Goal: Information Seeking & Learning: Check status

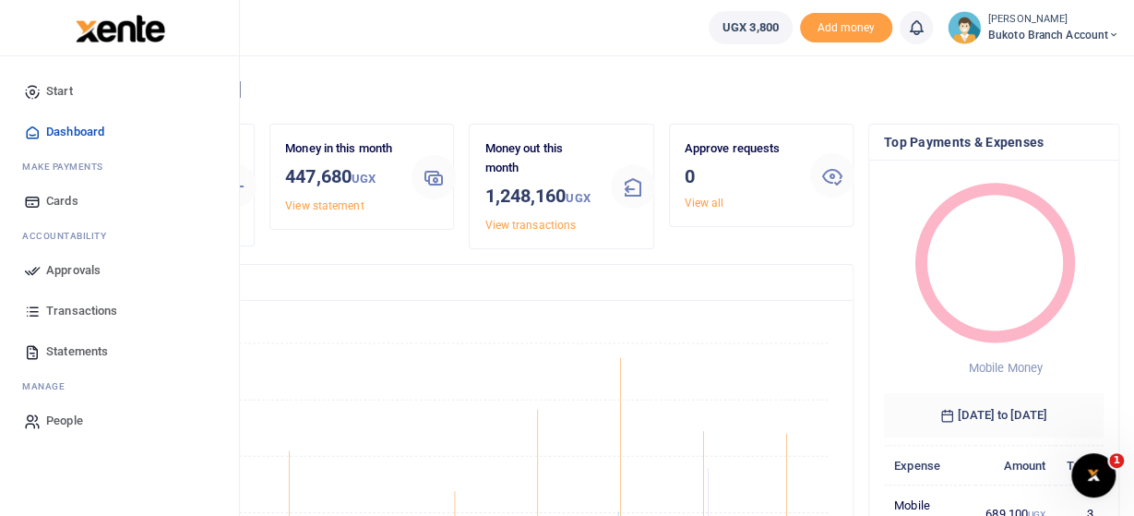
click at [65, 303] on span "Transactions" at bounding box center [81, 311] width 71 height 18
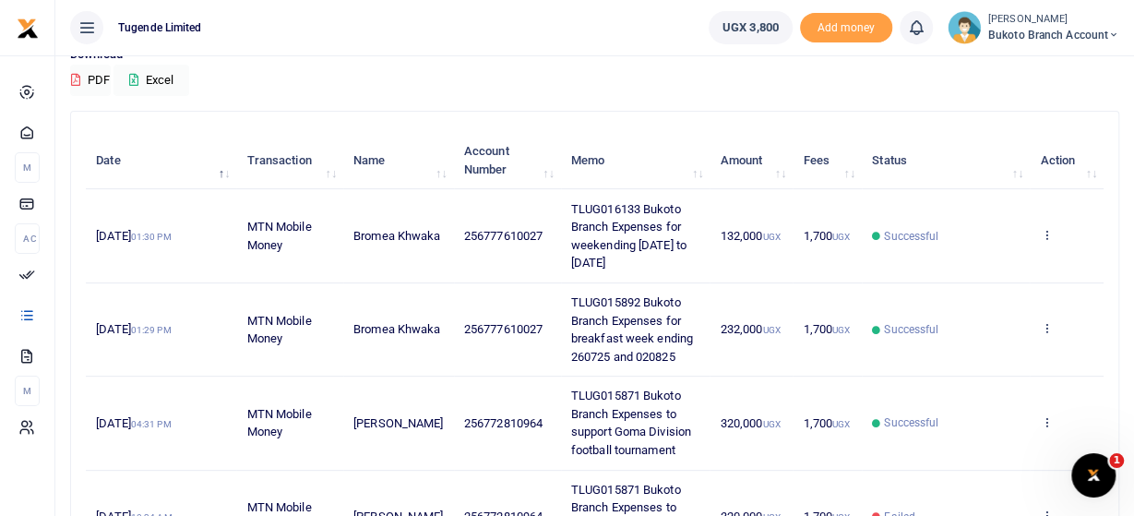
scroll to position [192, 0]
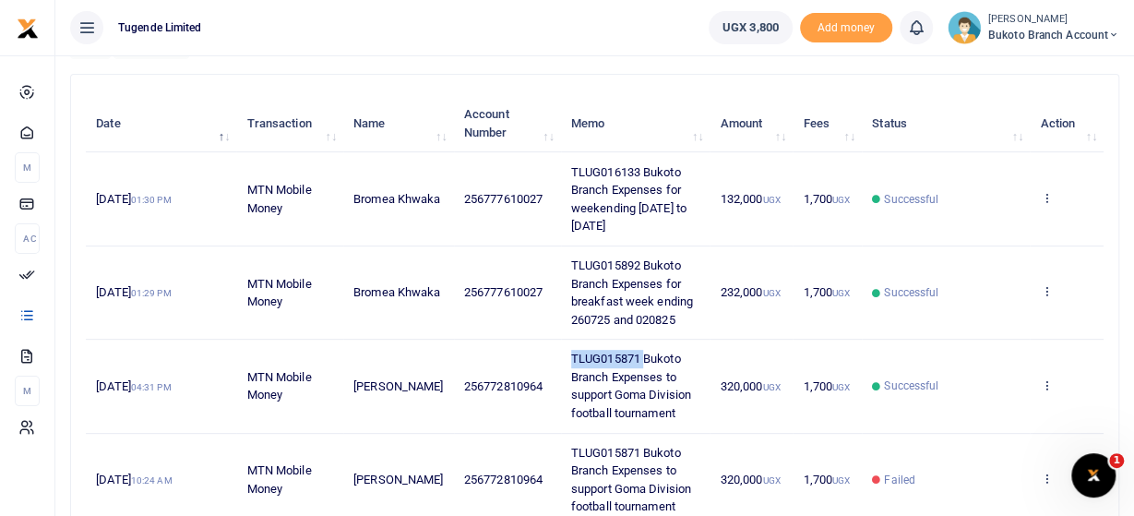
drag, startPoint x: 631, startPoint y: 361, endPoint x: 558, endPoint y: 359, distance: 72.9
click at [571, 359] on span "TLUG015871 Bukoto Branch Expenses to support Goma Division football tournament" at bounding box center [631, 385] width 120 height 68
drag, startPoint x: 632, startPoint y: 362, endPoint x: 532, endPoint y: 362, distance: 99.6
click at [532, 362] on tr "25th Aug 2025 04:31 PM MTN Mobile Money Zeridah Kalijja 256772810964 TLUG015871…" at bounding box center [594, 385] width 1017 height 93
